Goal: Transaction & Acquisition: Purchase product/service

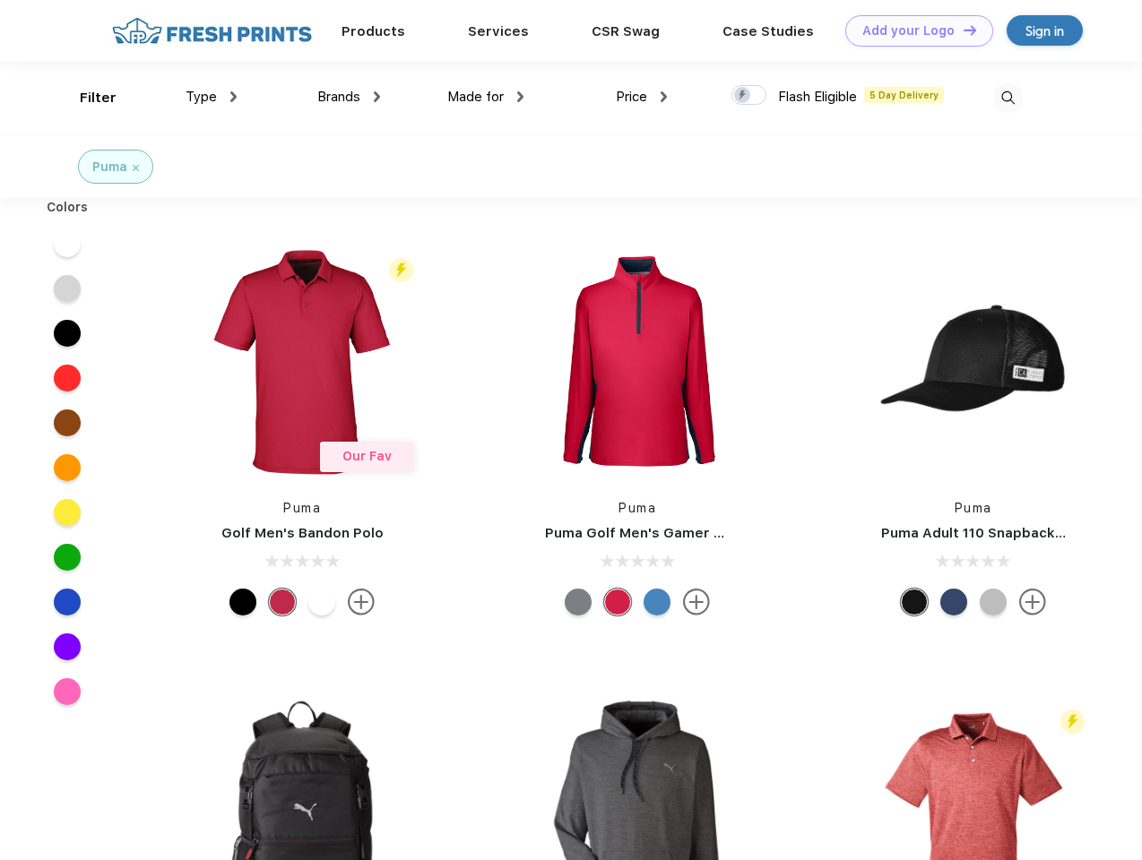
scroll to position [1, 0]
click at [912, 30] on link "Add your Logo Design Tool" at bounding box center [919, 30] width 148 height 31
click at [0, 0] on div "Design Tool" at bounding box center [0, 0] width 0 height 0
click at [962, 30] on link "Add your Logo Design Tool" at bounding box center [919, 30] width 148 height 31
click at [86, 98] on div "Filter" at bounding box center [98, 98] width 37 height 21
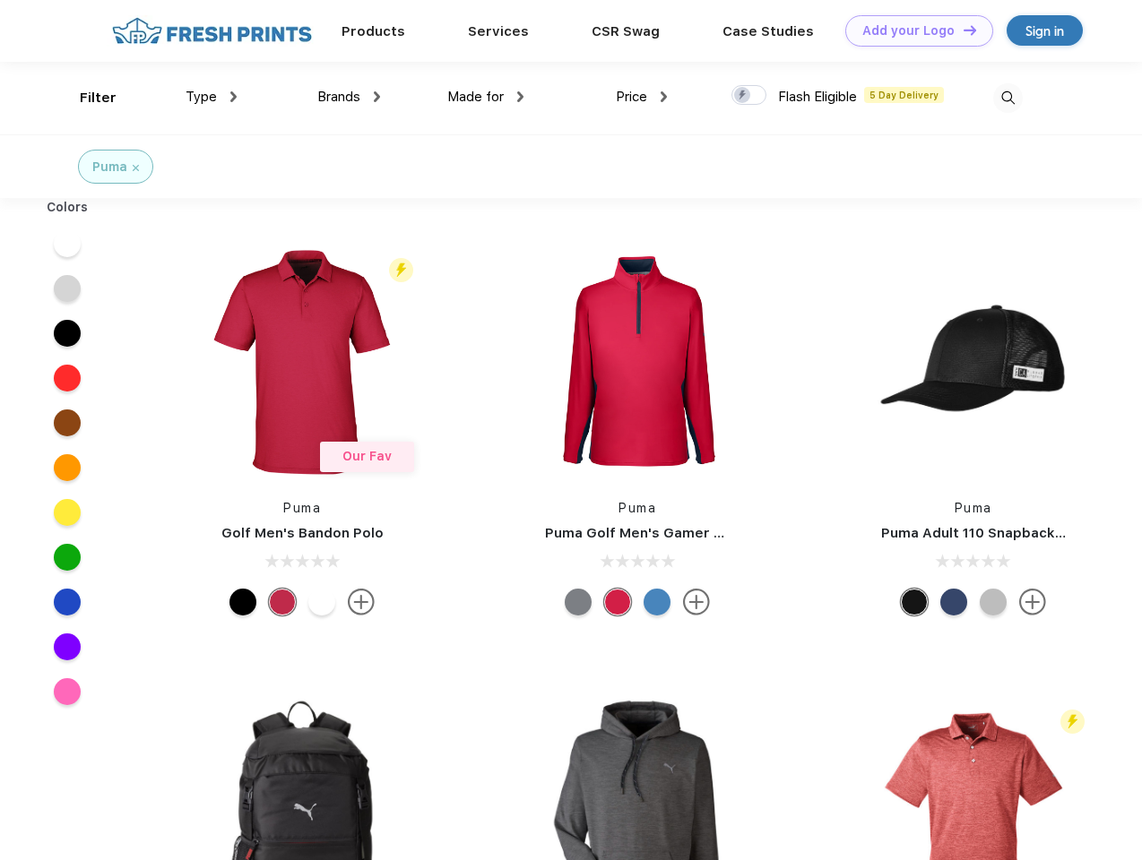
click at [212, 97] on span "Type" at bounding box center [201, 97] width 31 height 16
click at [349, 97] on span "Brands" at bounding box center [338, 97] width 43 height 16
click at [486, 97] on span "Made for" at bounding box center [475, 97] width 56 height 16
click at [642, 97] on span "Price" at bounding box center [631, 97] width 31 height 16
click at [749, 96] on div at bounding box center [748, 95] width 35 height 20
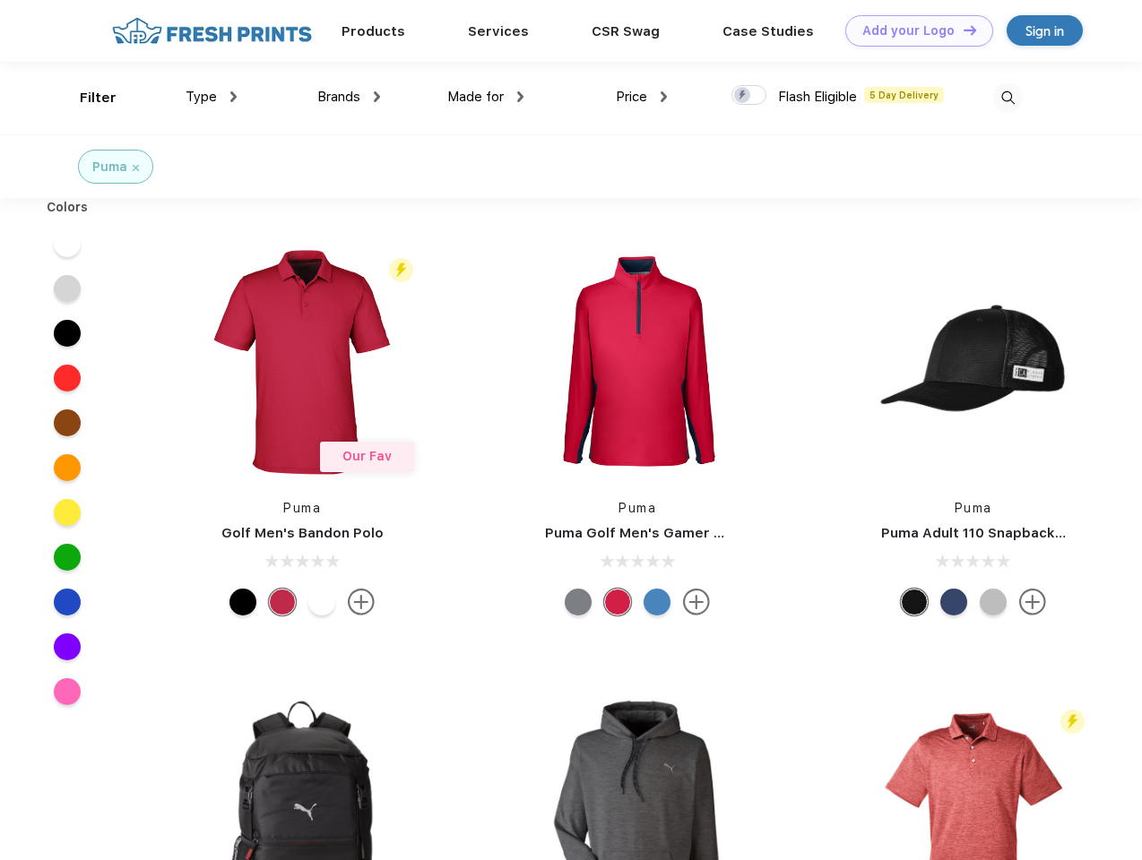
click at [743, 96] on input "checkbox" at bounding box center [737, 90] width 12 height 12
click at [1007, 98] on img at bounding box center [1008, 98] width 30 height 30
